Goal: Task Accomplishment & Management: Complete application form

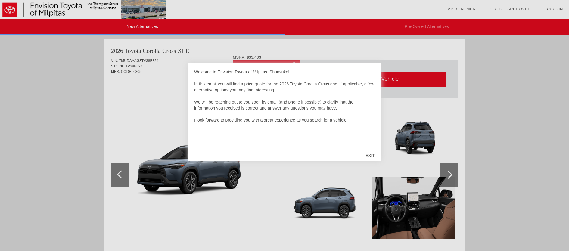
click at [367, 156] on div "EXIT" at bounding box center [369, 156] width 21 height 18
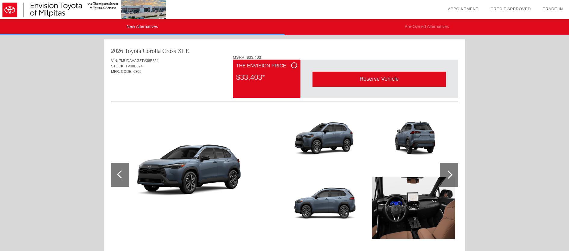
click at [416, 138] on img at bounding box center [413, 142] width 83 height 62
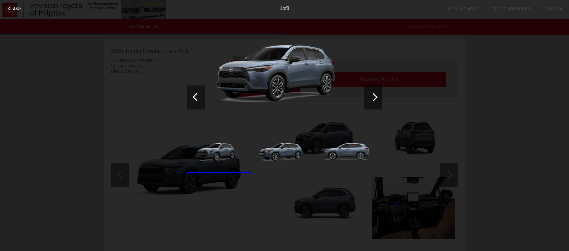
click at [377, 98] on div at bounding box center [373, 97] width 18 height 24
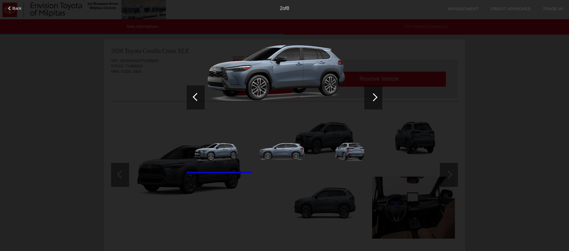
click at [377, 98] on div at bounding box center [373, 97] width 18 height 24
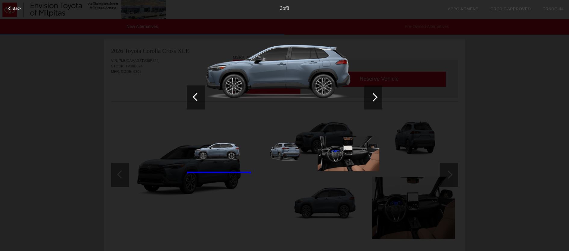
click at [377, 98] on div at bounding box center [373, 97] width 18 height 24
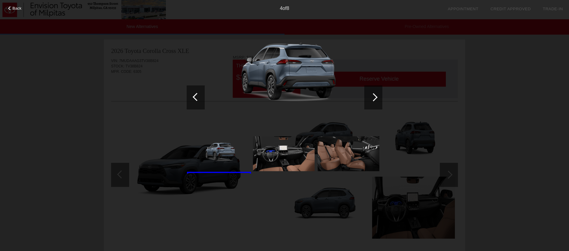
click at [377, 98] on div at bounding box center [373, 97] width 18 height 24
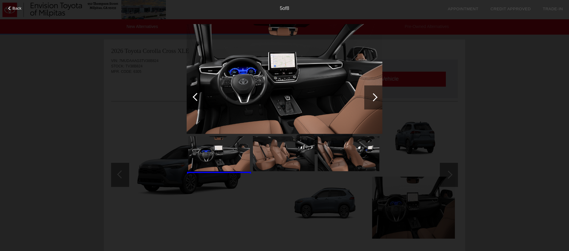
click at [377, 98] on div at bounding box center [373, 97] width 18 height 24
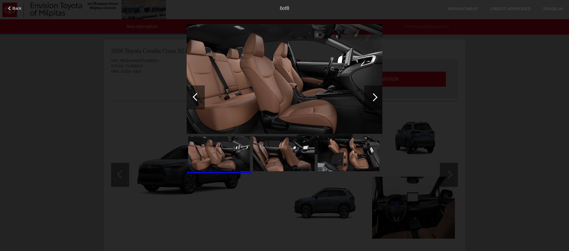
click at [377, 98] on div at bounding box center [373, 97] width 18 height 24
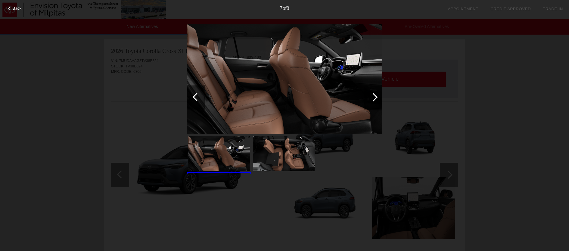
click at [377, 98] on div at bounding box center [373, 97] width 18 height 24
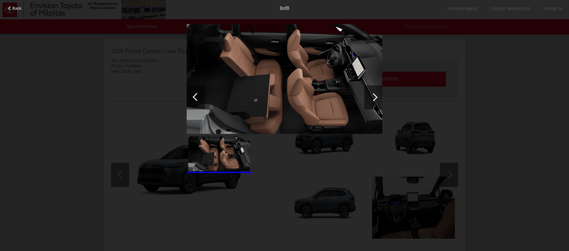
click at [377, 98] on div at bounding box center [373, 97] width 18 height 24
click at [445, 54] on div "Back 8 of 8" at bounding box center [284, 125] width 569 height 251
click at [83, 108] on div "Back 8 of 8" at bounding box center [284, 125] width 569 height 251
drag, startPoint x: 479, startPoint y: 54, endPoint x: 329, endPoint y: 29, distance: 151.3
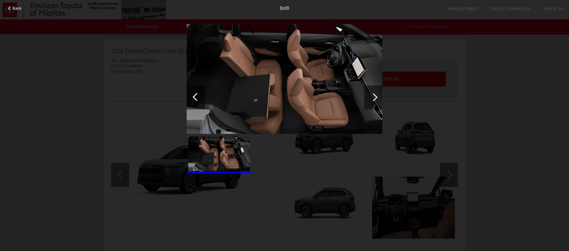
click at [446, 44] on div "Back 8 of 8" at bounding box center [284, 125] width 569 height 251
click at [13, 9] on span "Back" at bounding box center [17, 8] width 9 height 5
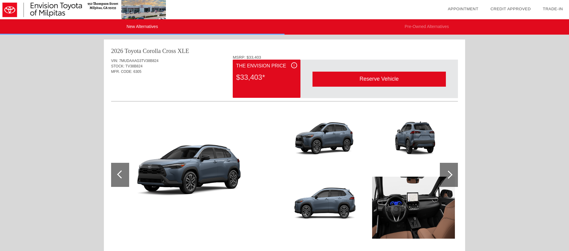
click at [116, 181] on div at bounding box center [120, 175] width 18 height 24
